Goal: Transaction & Acquisition: Register for event/course

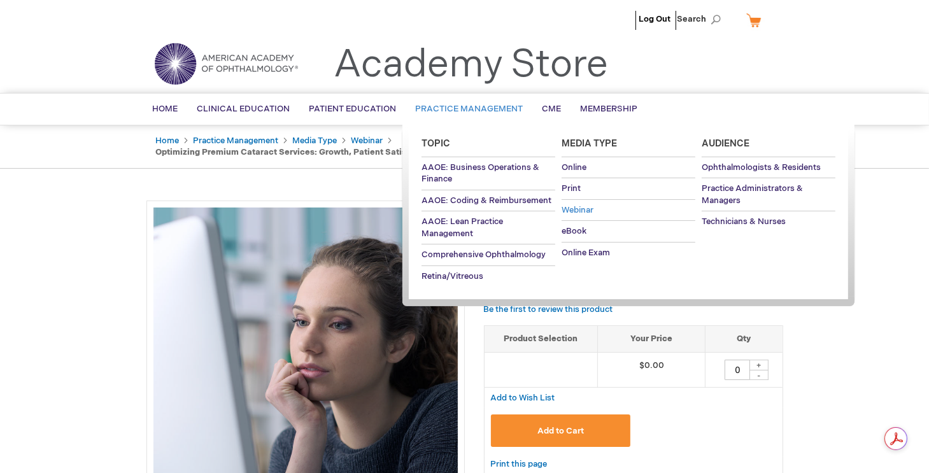
click at [577, 203] on link "Webinar" at bounding box center [629, 210] width 134 height 21
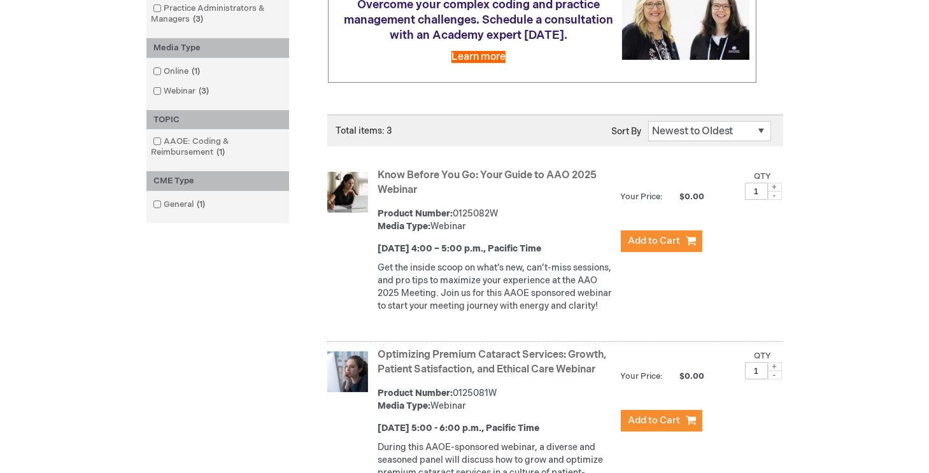
scroll to position [255, 0]
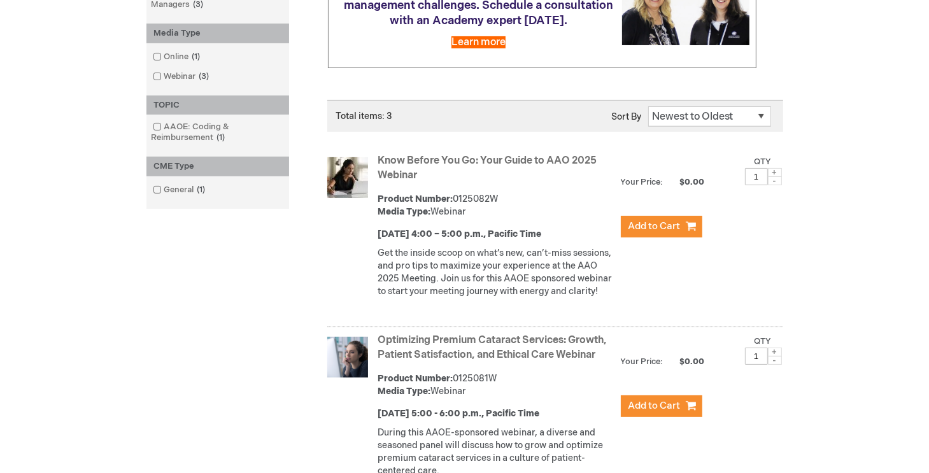
click at [484, 173] on link "Know Before You Go: Your Guide to AAO 2025 Webinar" at bounding box center [487, 168] width 219 height 27
